Goal: Complete application form

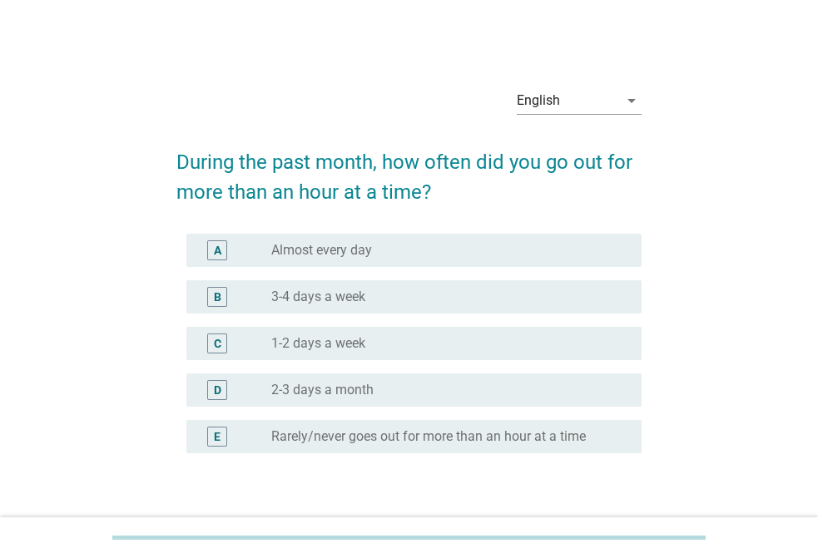
click at [314, 342] on label "1-2 days a week" at bounding box center [318, 343] width 94 height 17
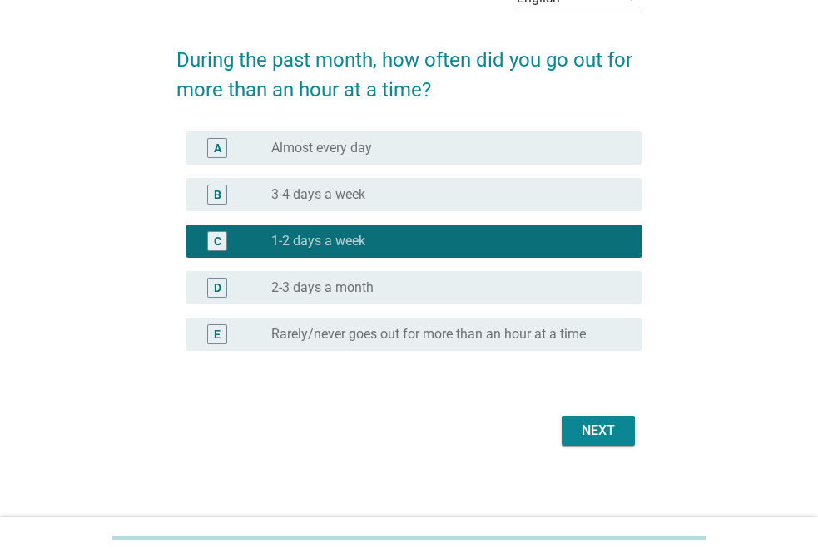
scroll to position [109, 0]
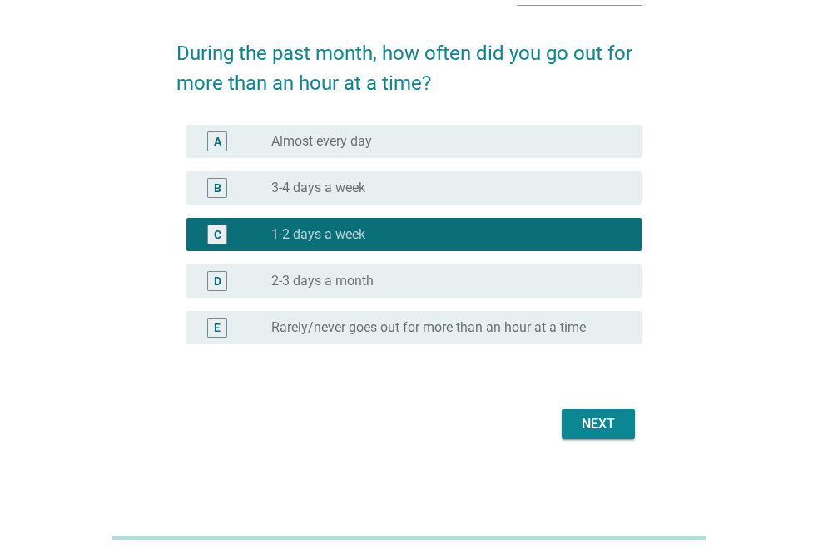
click at [590, 432] on div "Next" at bounding box center [598, 424] width 47 height 20
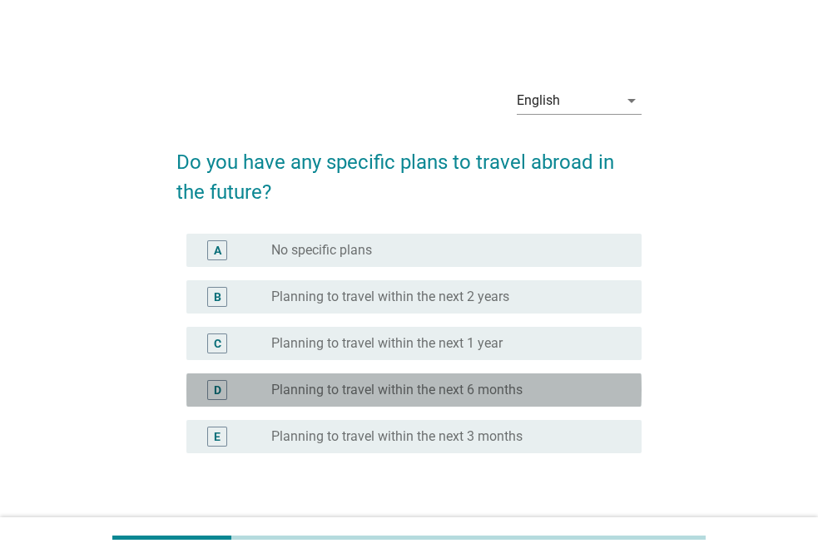
click at [381, 393] on label "Planning to travel within the next 6 months" at bounding box center [396, 390] width 251 height 17
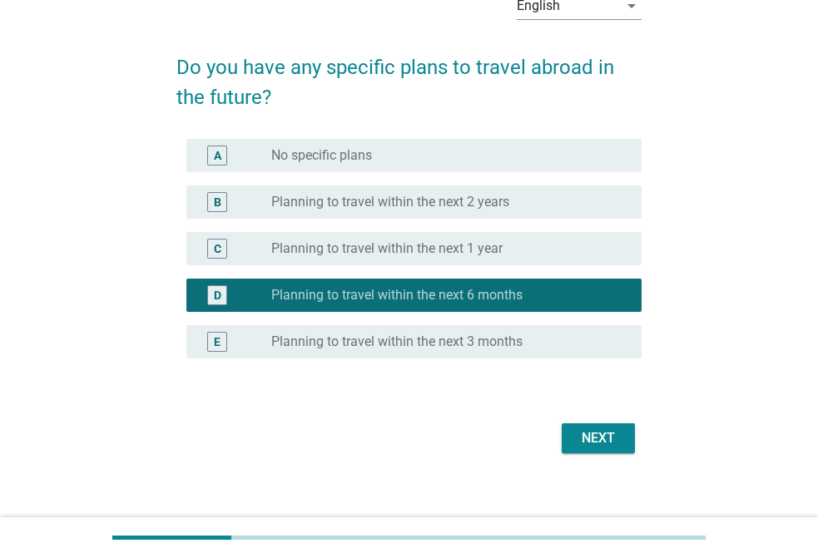
scroll to position [109, 0]
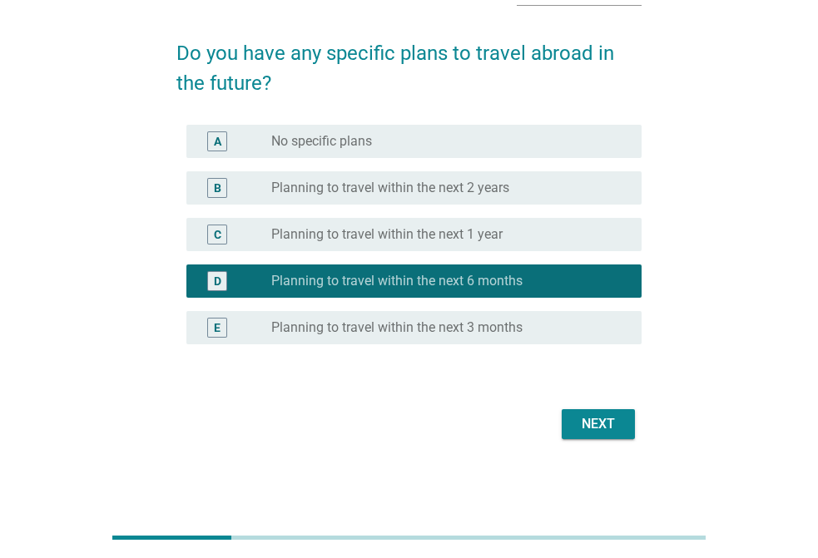
click at [572, 420] on button "Next" at bounding box center [598, 424] width 73 height 30
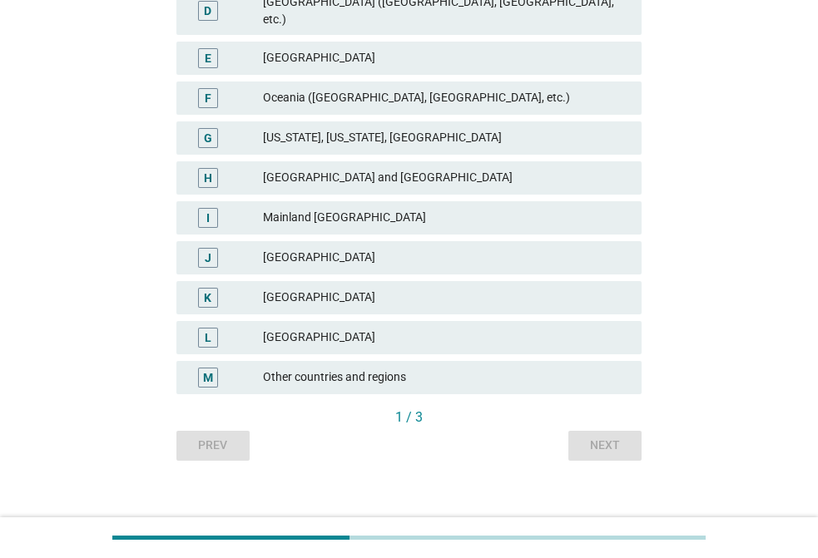
scroll to position [404, 0]
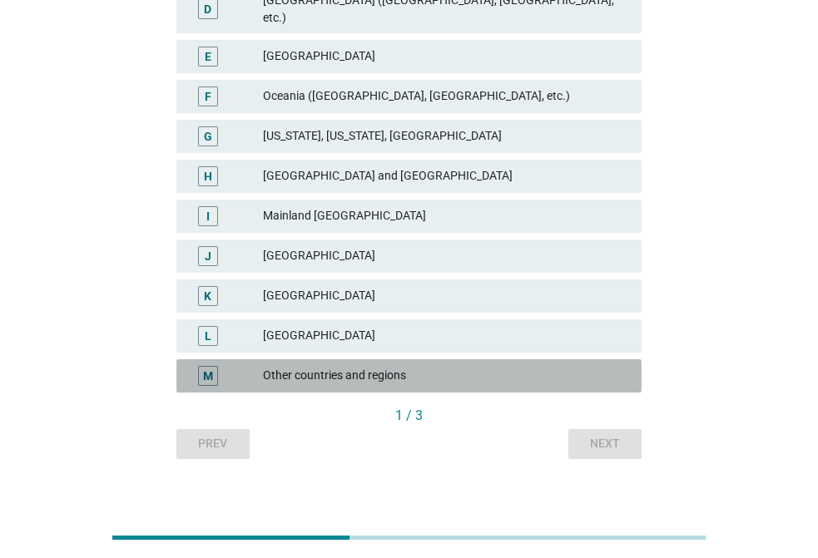
click at [319, 366] on div "Other countries and regions" at bounding box center [445, 376] width 365 height 20
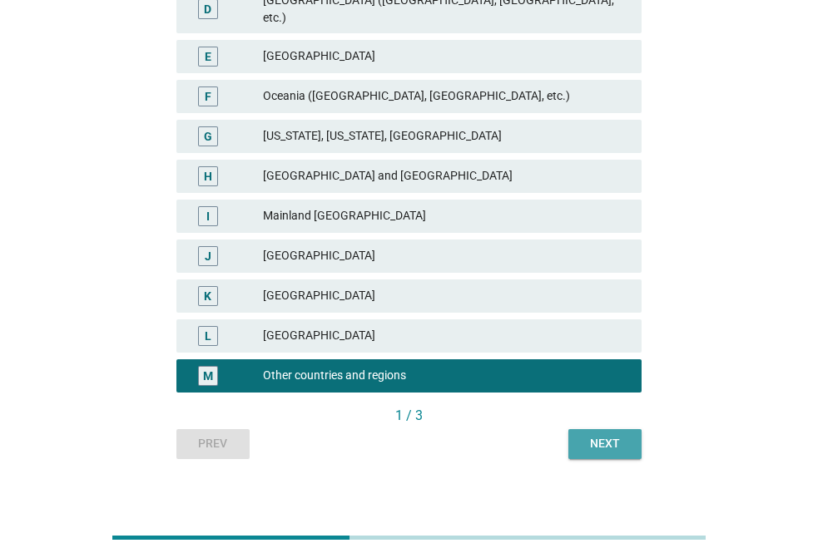
click at [579, 439] on button "Next" at bounding box center [604, 444] width 73 height 30
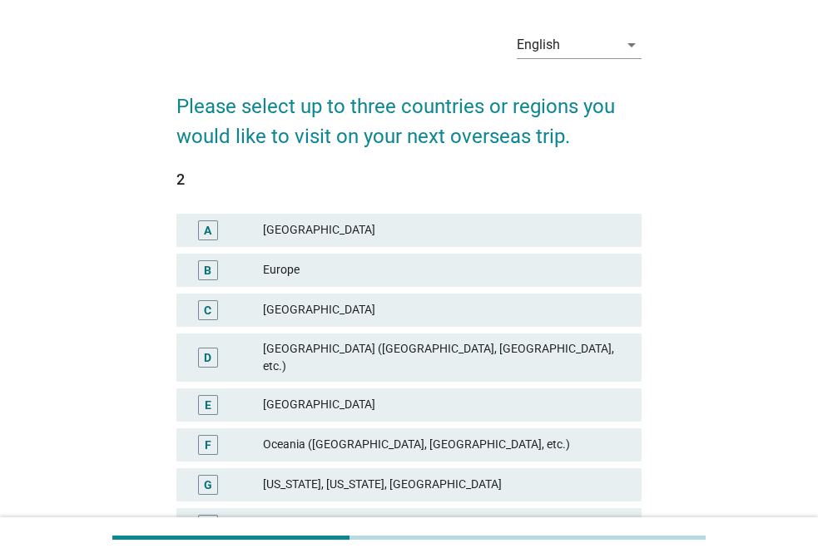
scroll to position [83, 0]
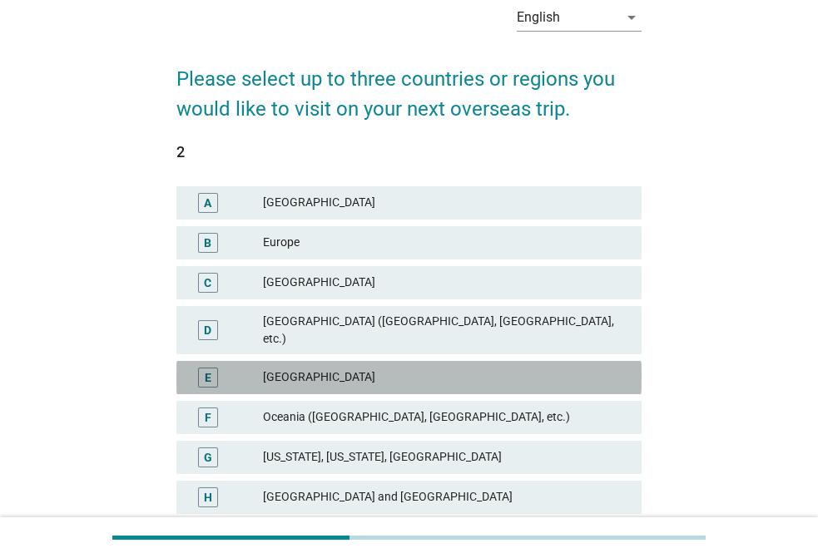
click at [320, 368] on div "[GEOGRAPHIC_DATA]" at bounding box center [445, 378] width 365 height 20
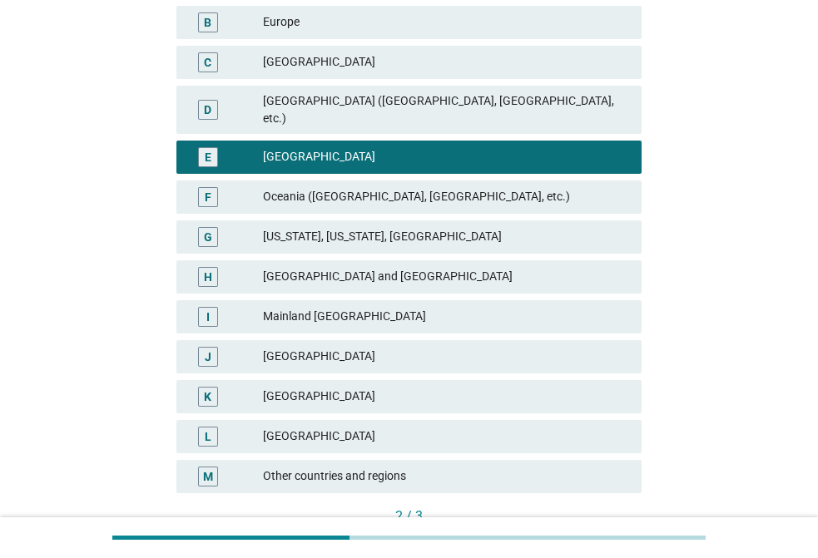
scroll to position [333, 0]
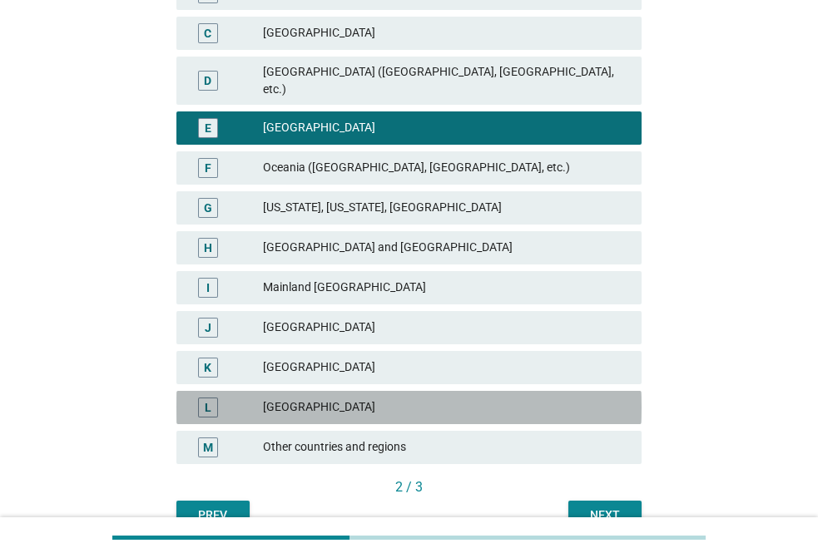
click at [279, 391] on div "L [GEOGRAPHIC_DATA]" at bounding box center [408, 407] width 465 height 33
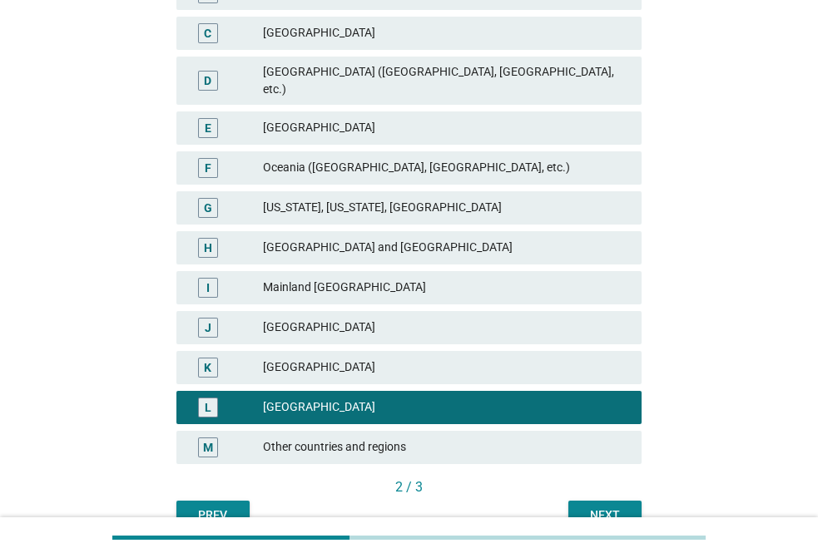
click at [588, 507] on div "Next" at bounding box center [605, 515] width 47 height 17
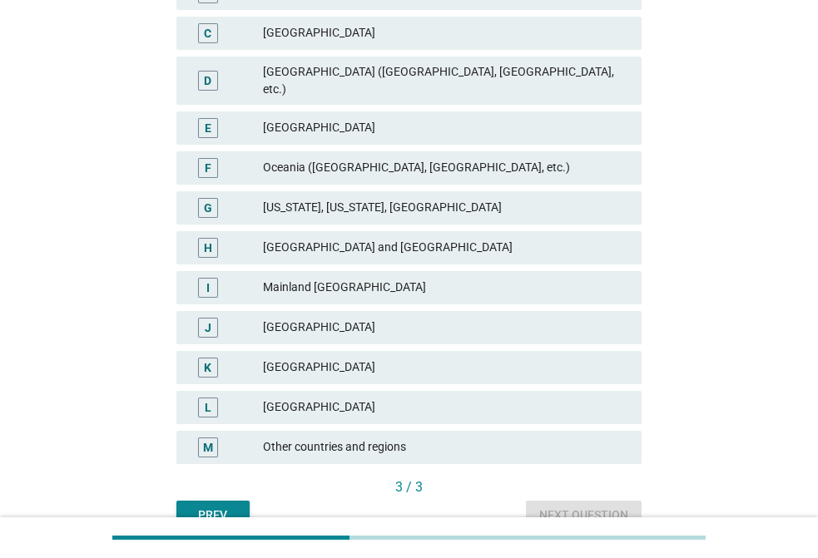
click at [265, 358] on div "[GEOGRAPHIC_DATA]" at bounding box center [445, 368] width 365 height 20
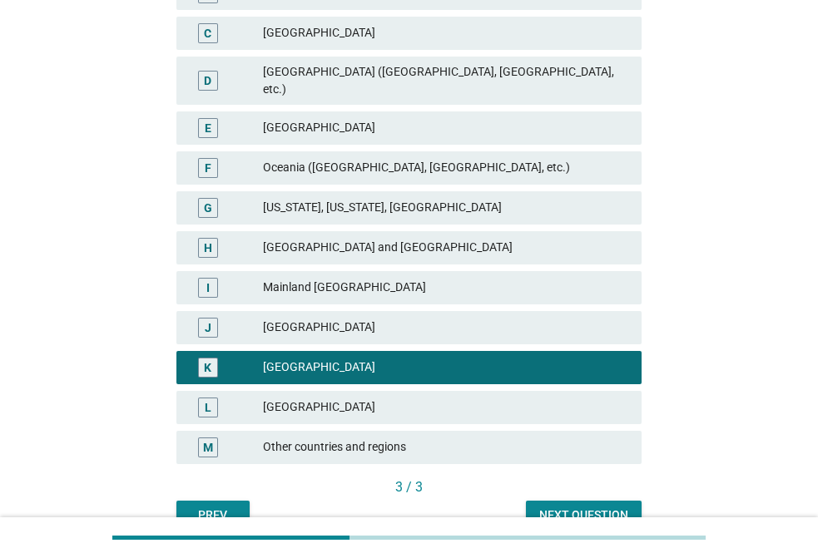
click at [606, 507] on div "Next question" at bounding box center [583, 515] width 89 height 17
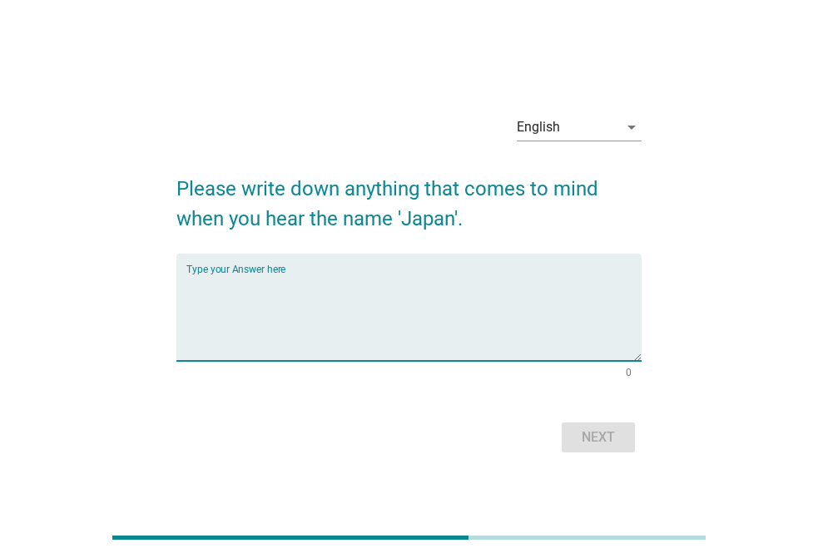
click at [349, 343] on textarea "Type your Answer here" at bounding box center [413, 317] width 455 height 87
type textarea "sakura"
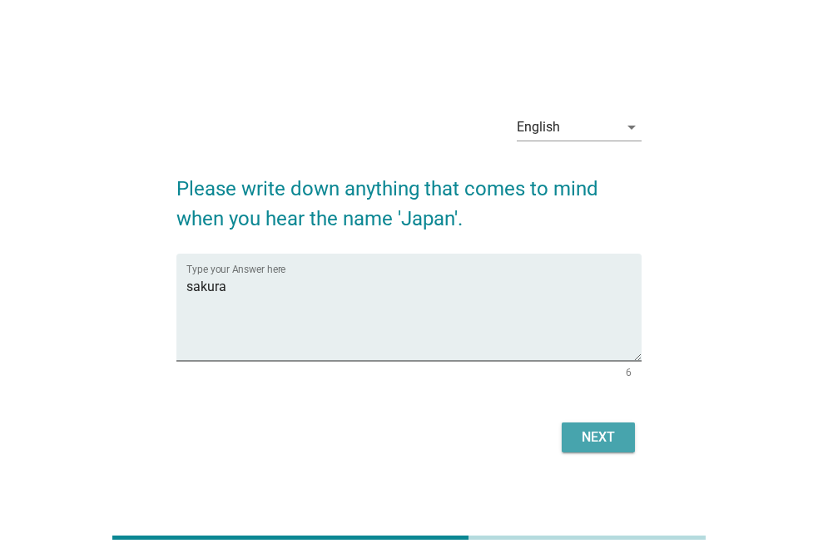
click at [605, 439] on div "Next" at bounding box center [598, 438] width 47 height 20
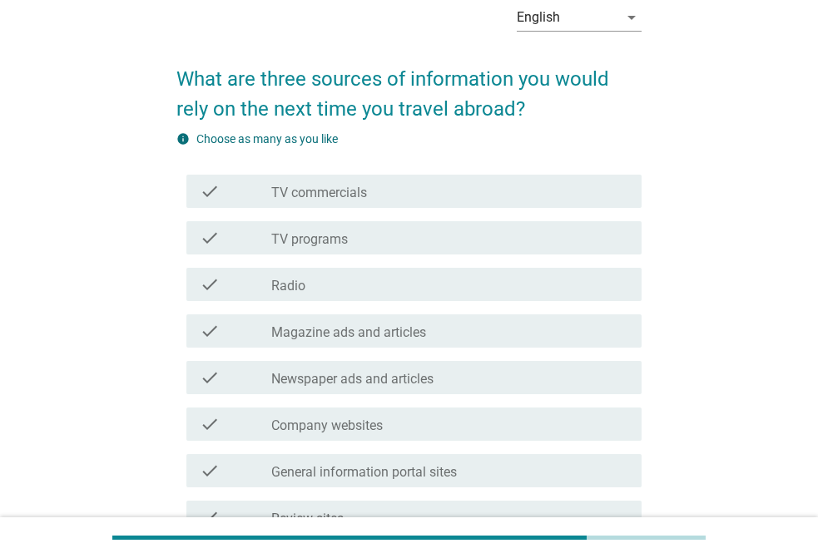
scroll to position [166, 0]
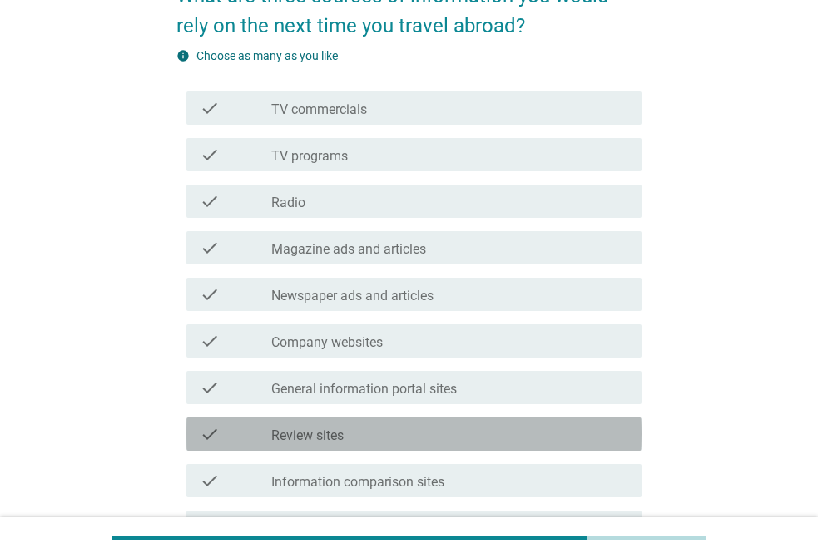
click at [315, 434] on label "Review sites" at bounding box center [307, 436] width 72 height 17
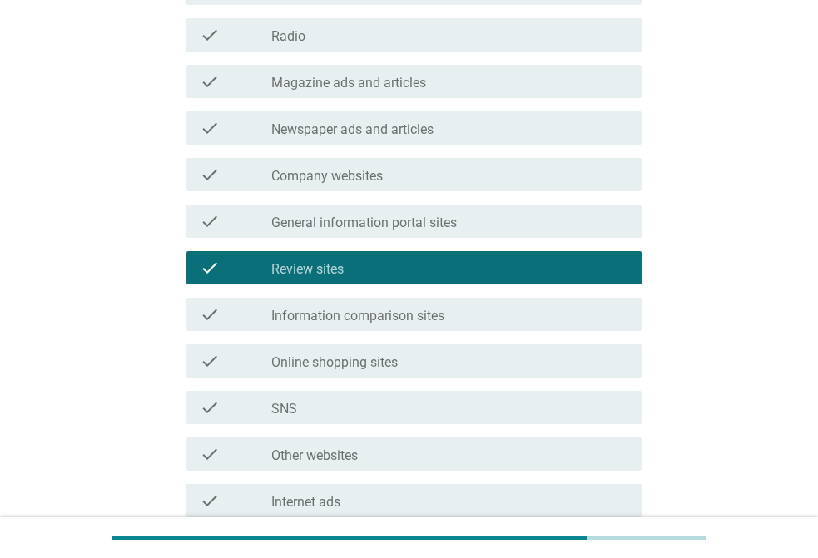
scroll to position [416, 0]
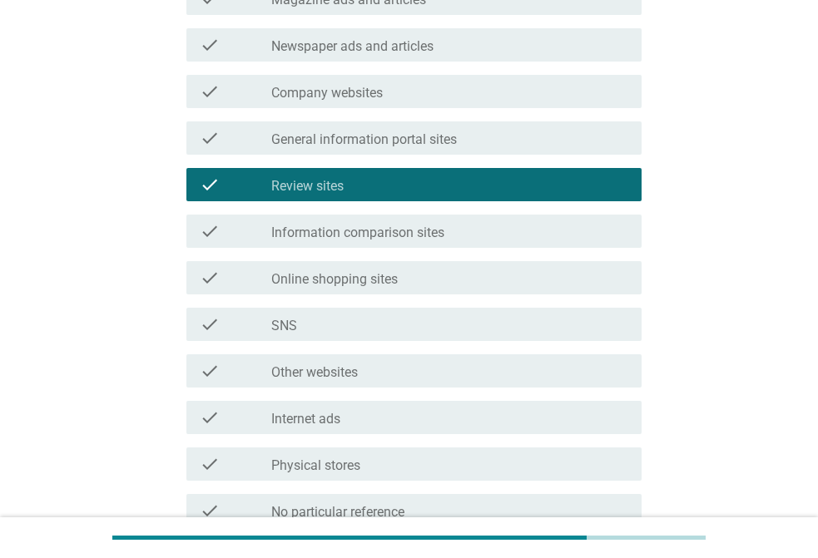
click at [283, 426] on label "Internet ads" at bounding box center [305, 419] width 69 height 17
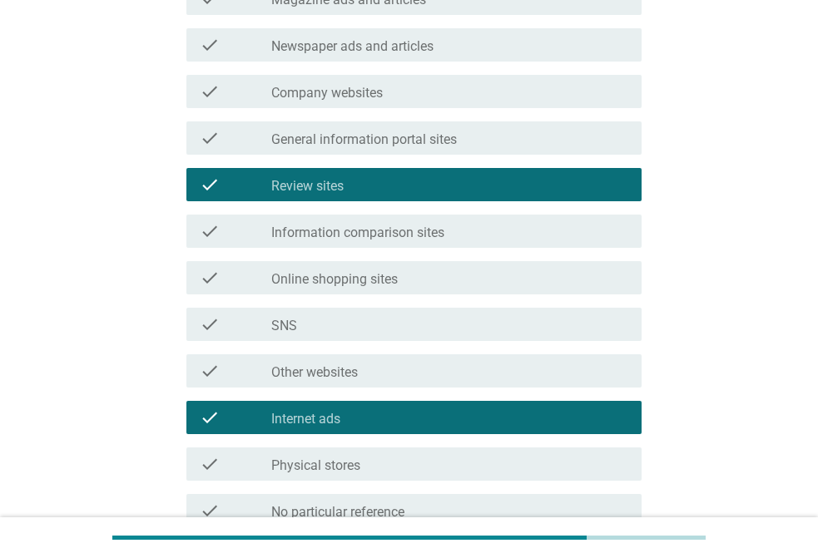
click at [290, 380] on label "Other websites" at bounding box center [314, 373] width 87 height 17
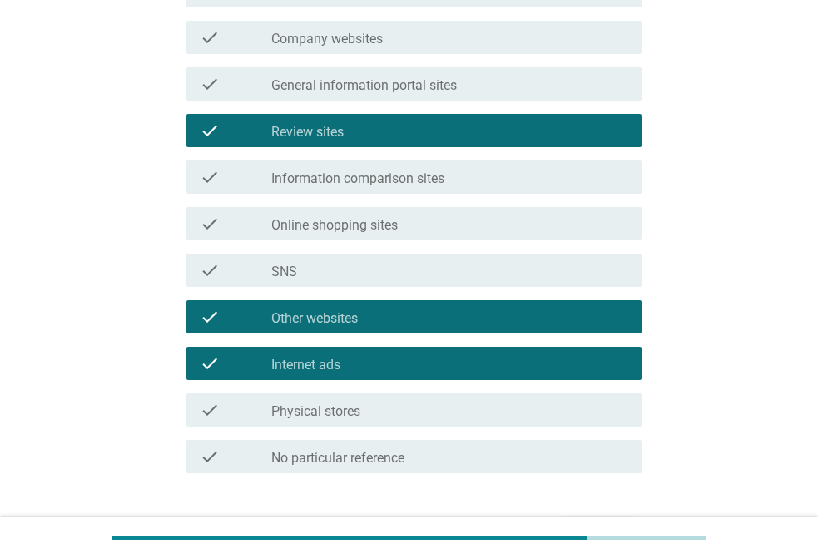
scroll to position [499, 0]
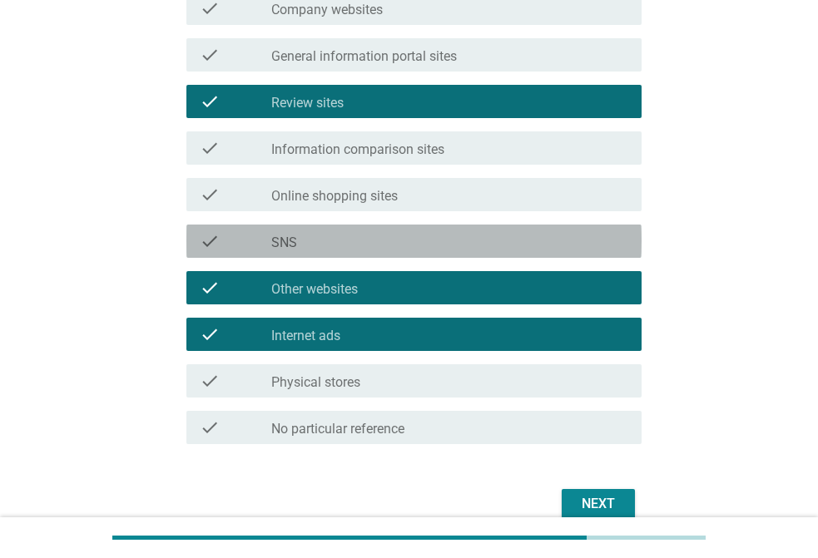
click at [271, 243] on div at bounding box center [271, 243] width 1 height 10
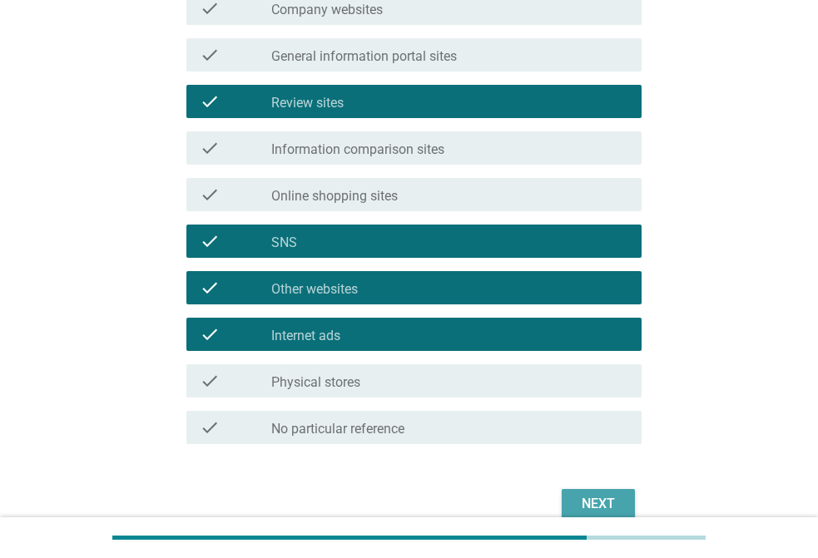
click at [587, 499] on div "Next" at bounding box center [598, 504] width 47 height 20
